Goal: Task Accomplishment & Management: Manage account settings

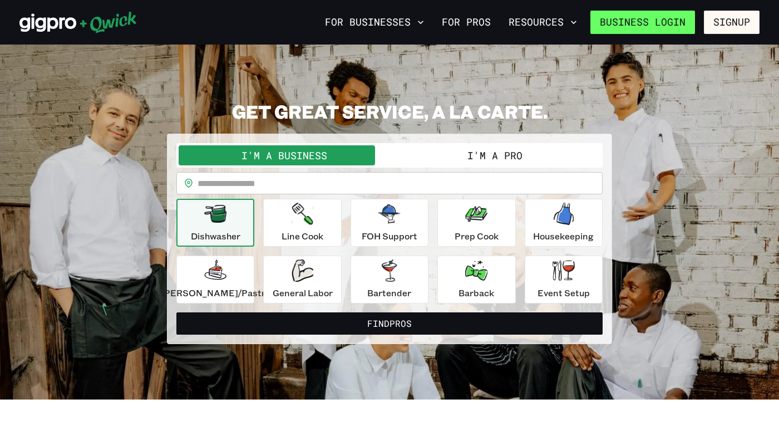
click at [650, 23] on link "Business Login" at bounding box center [643, 22] width 105 height 23
click at [617, 23] on link "Business Login" at bounding box center [643, 22] width 105 height 23
click at [636, 20] on link "Business Login" at bounding box center [643, 22] width 105 height 23
